Goal: Transaction & Acquisition: Purchase product/service

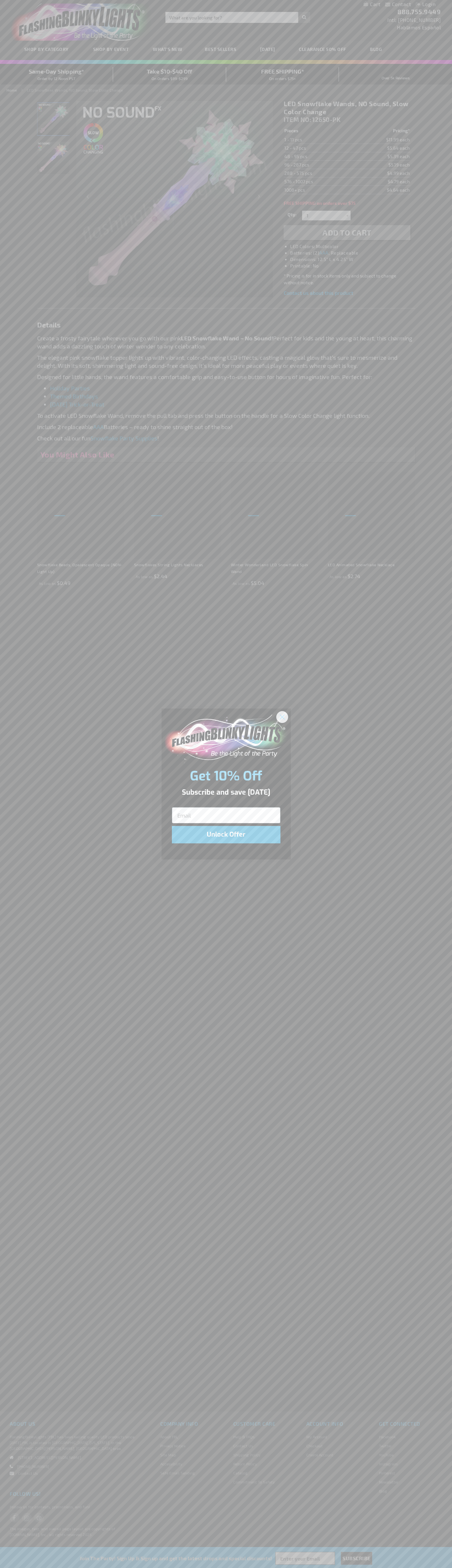
click at [282, 716] on icon "Close dialog" at bounding box center [282, 716] width 5 height 5
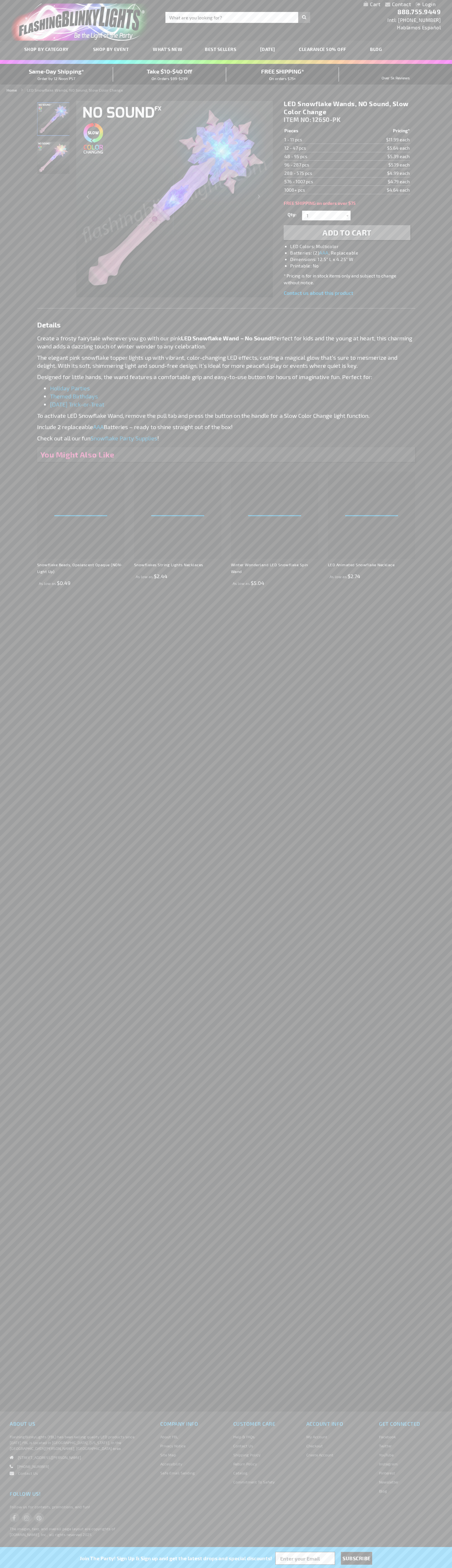
click at [226, 342] on p "Create a frosty fairytale wherever you go with our pink LED Snowflake Wand – No…" at bounding box center [225, 342] width 378 height 17
click at [347, 233] on span "Add to Cart" at bounding box center [346, 233] width 49 height 9
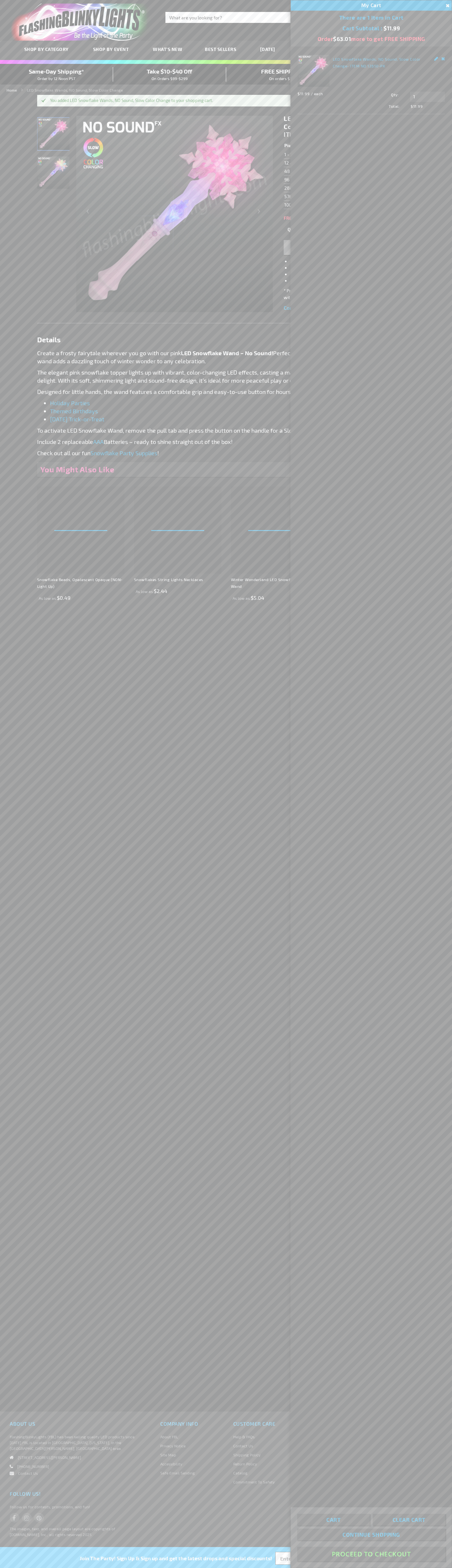
click at [371, 1554] on button "Proceed To Checkout" at bounding box center [371, 1553] width 148 height 14
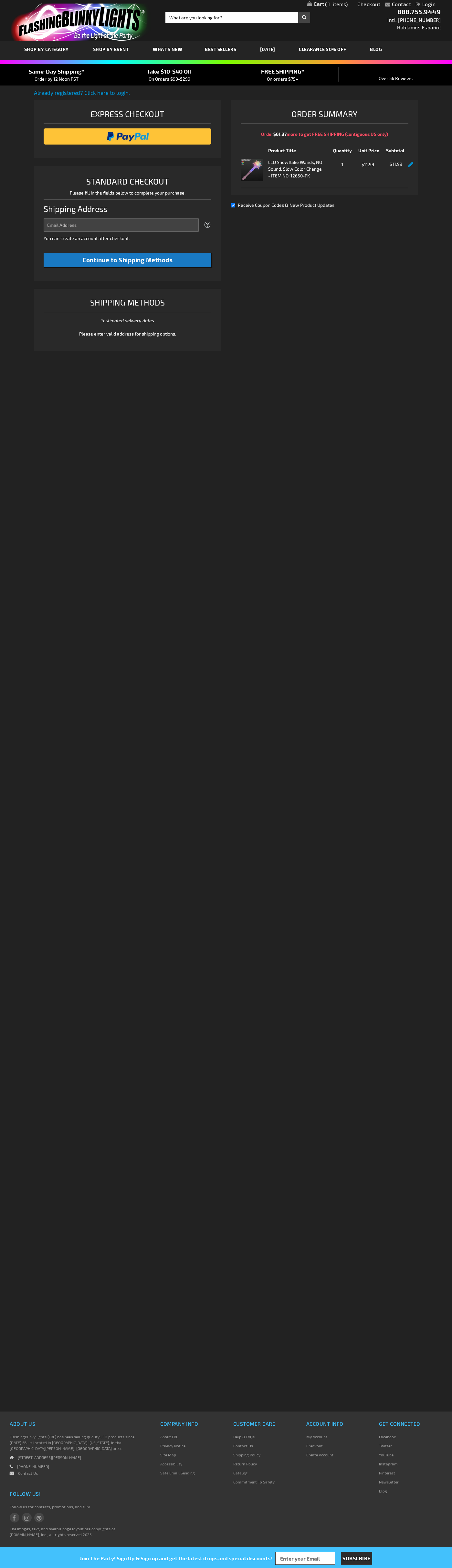
select select "US"
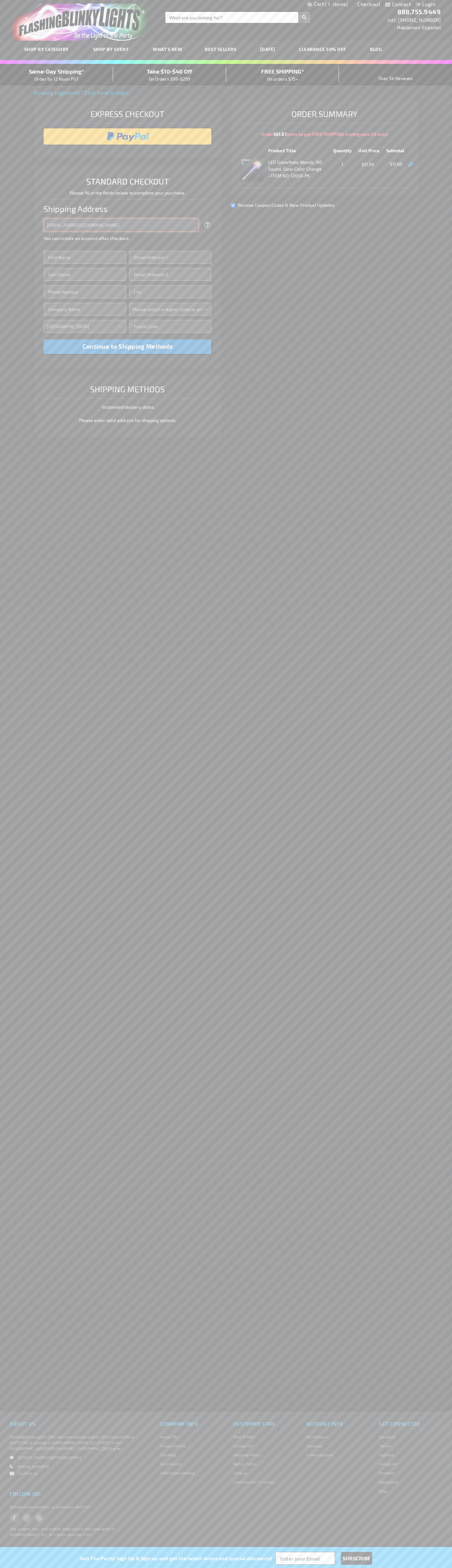
type input "johnsmith005@storebotmail.joonix.net"
type input "John"
type input "201 S. Division St. McKinley Towne Center"
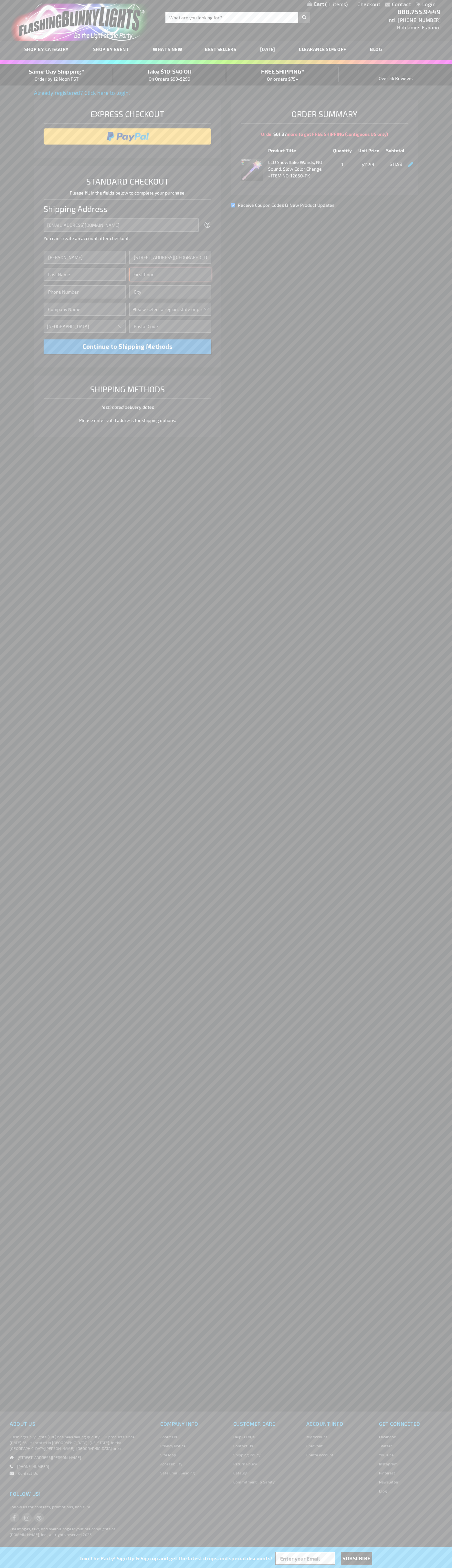
type input "First floor"
type input "ann arbor"
select select "33"
type input "48104"
type input "Smith"
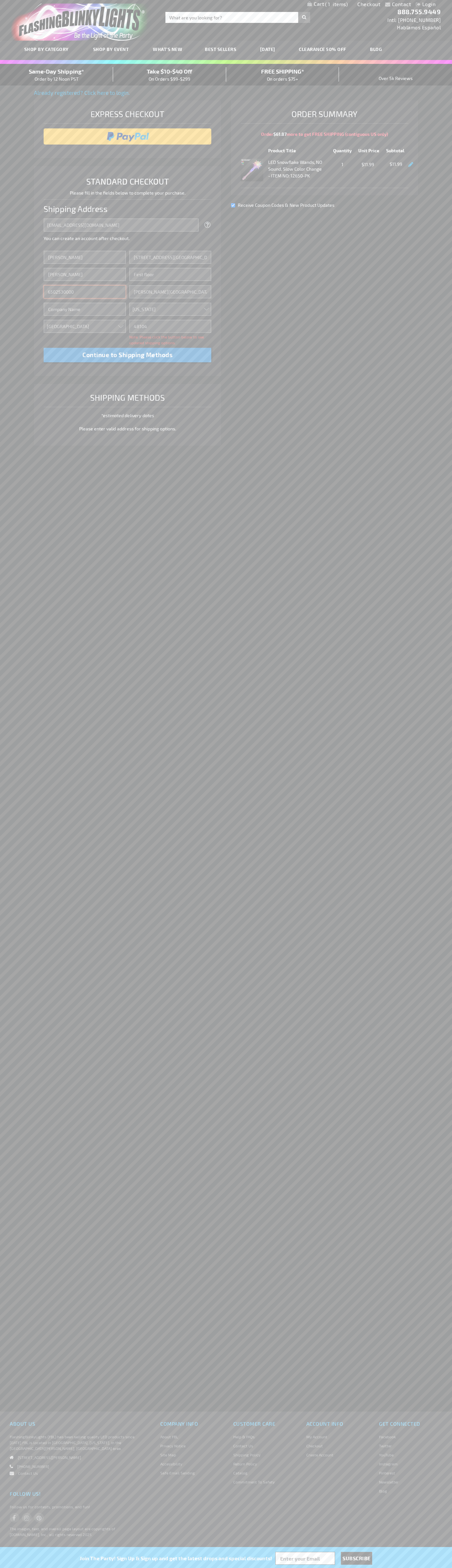
type input "6502530000"
type input "John Smith"
click at [56, 75] on div "Same-Day Shipping* Order by 12 Noon PST" at bounding box center [56, 74] width 113 height 15
click at [128, 137] on input "image" at bounding box center [127, 136] width 161 height 13
